Goal: Task Accomplishment & Management: Use online tool/utility

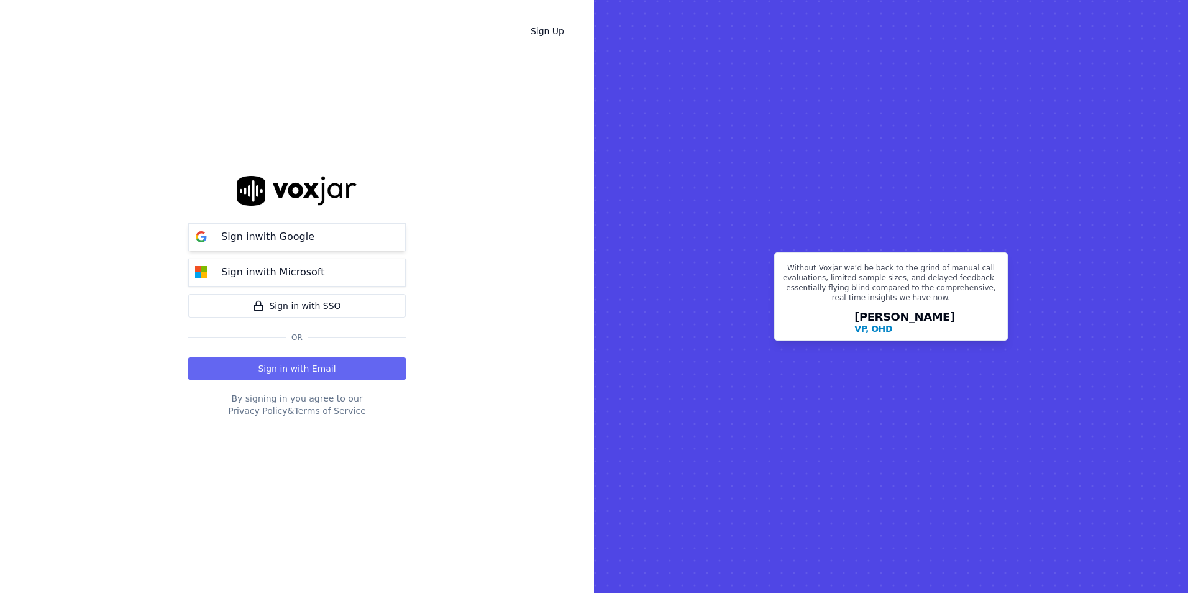
click at [276, 237] on p "Sign in with Google" at bounding box center [267, 236] width 93 height 15
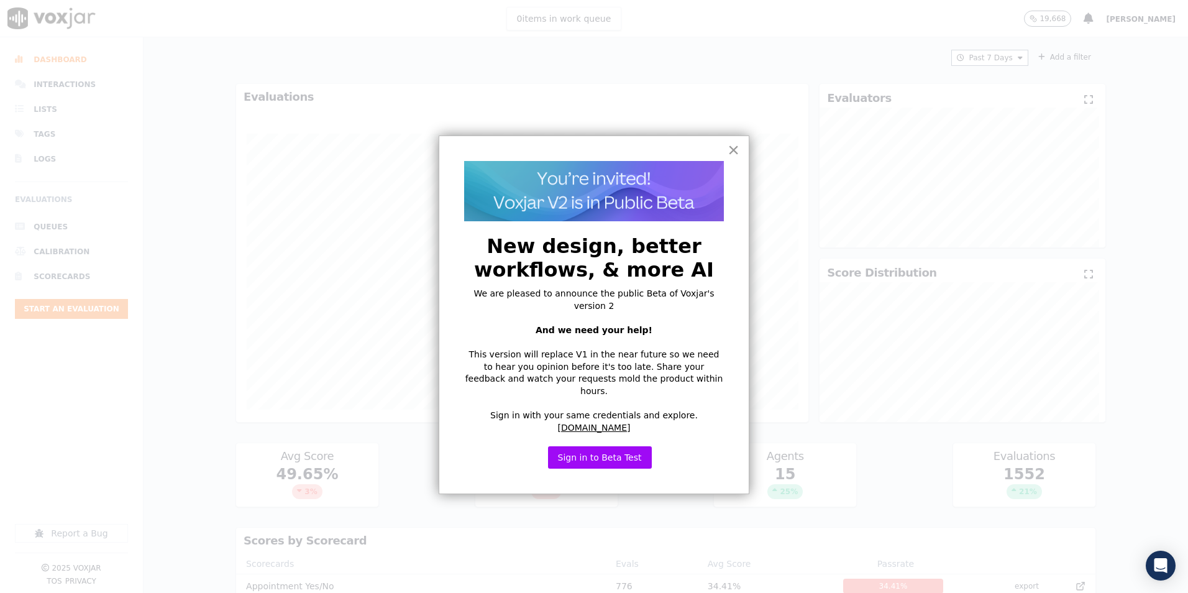
click at [727, 152] on button "×" at bounding box center [733, 150] width 12 height 20
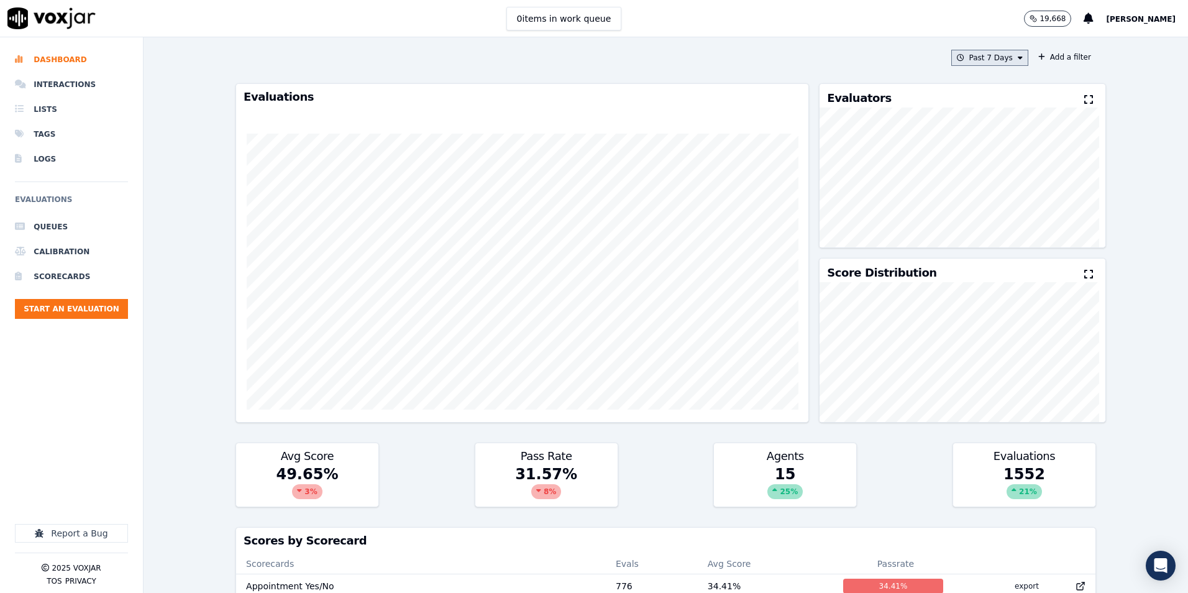
click at [996, 57] on button "Past 7 Days" at bounding box center [989, 58] width 77 height 16
click at [998, 206] on button "Add" at bounding box center [1010, 201] width 24 height 20
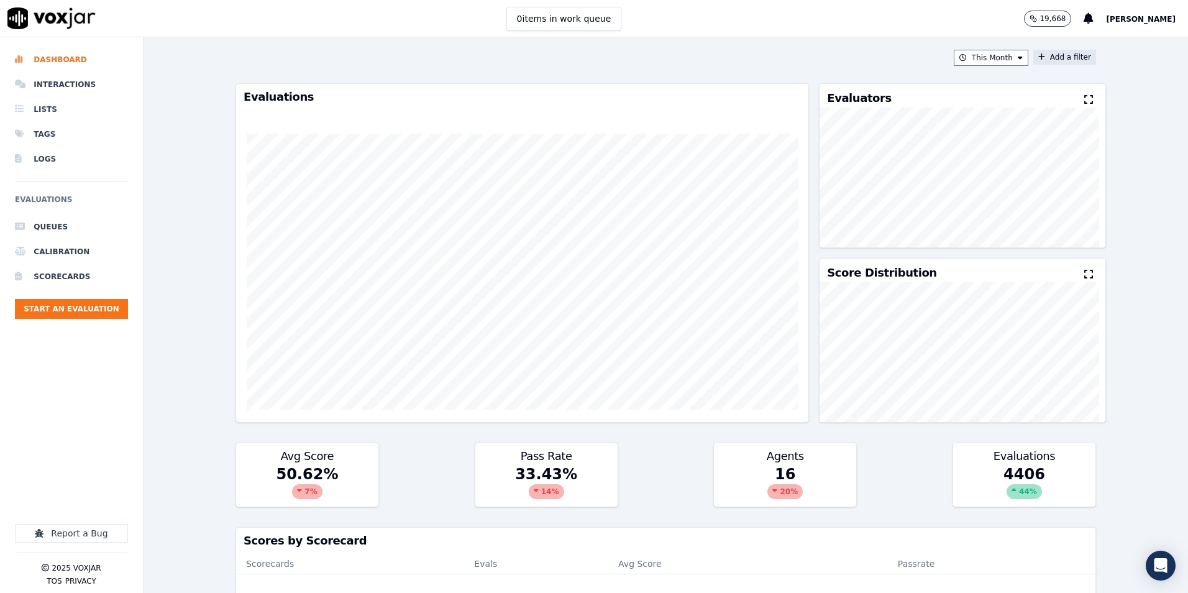
click at [1038, 59] on icon at bounding box center [1041, 56] width 7 height 7
click at [798, 119] on button "Fields" at bounding box center [819, 116] width 119 height 21
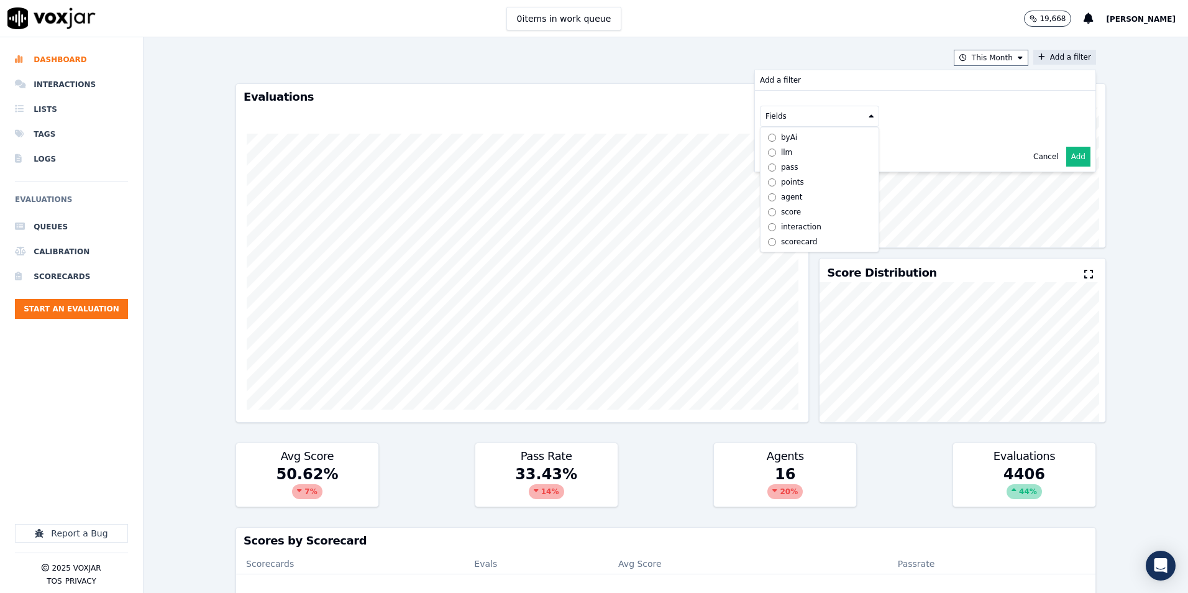
scroll to position [9, 0]
click at [781, 237] on div "scorecard" at bounding box center [799, 242] width 37 height 10
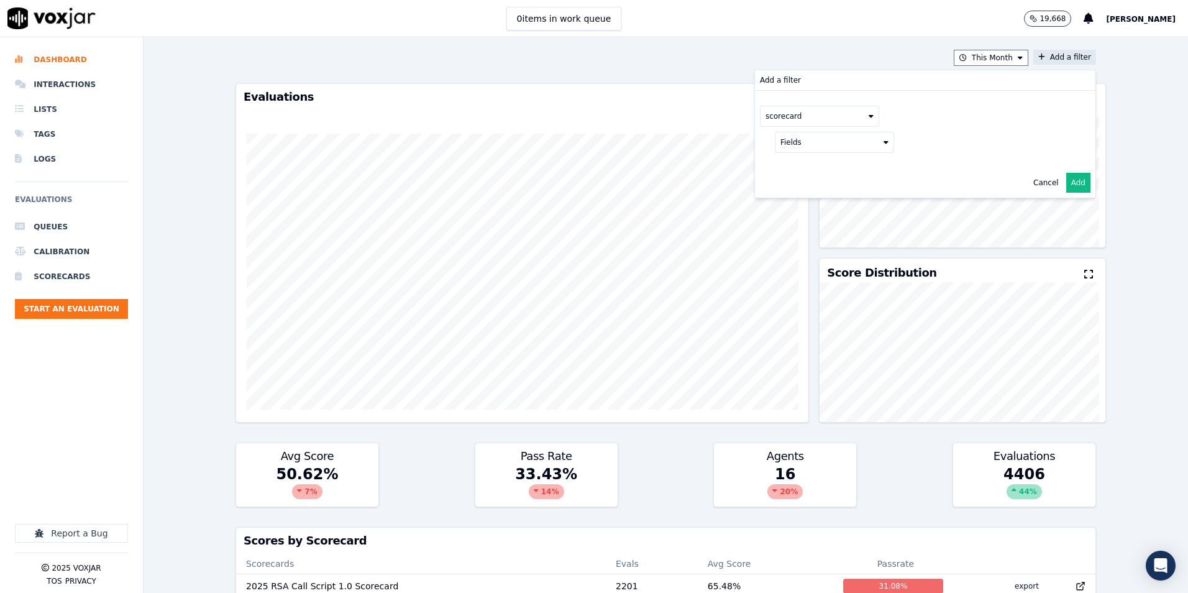
click at [851, 145] on button "Fields" at bounding box center [834, 142] width 119 height 21
click at [796, 167] on div "title" at bounding box center [803, 163] width 14 height 10
click at [929, 140] on button at bounding box center [988, 141] width 179 height 19
click at [922, 188] on div "2025 RSA Call Script 1.0 Scorecard" at bounding box center [987, 185] width 130 height 10
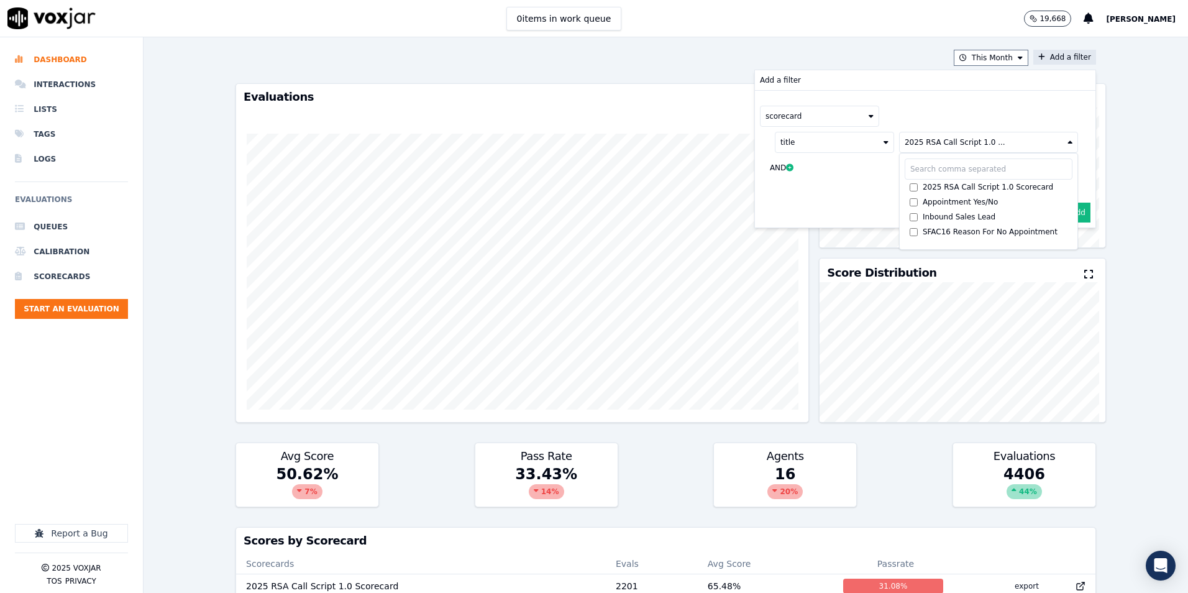
click at [1070, 211] on button "Add" at bounding box center [1078, 212] width 24 height 20
